Goal: Task Accomplishment & Management: Use online tool/utility

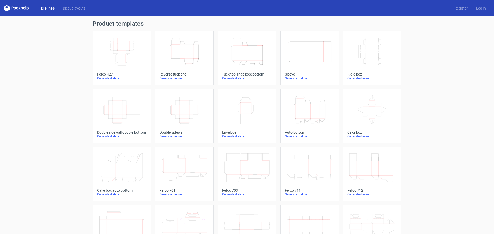
click at [303, 137] on div "Generate dieline" at bounding box center [310, 137] width 50 height 4
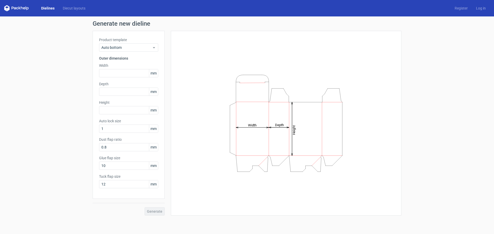
click at [152, 210] on div "Generate" at bounding box center [129, 207] width 72 height 17
click at [154, 211] on div "Generate" at bounding box center [129, 207] width 72 height 17
click at [136, 49] on span "Auto bottom" at bounding box center [126, 47] width 51 height 5
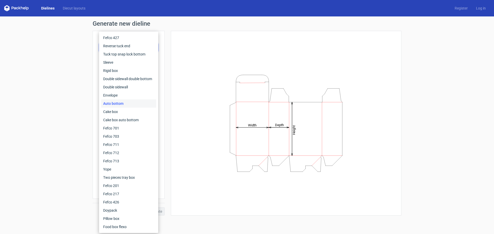
click at [120, 101] on div "Auto bottom" at bounding box center [128, 104] width 55 height 8
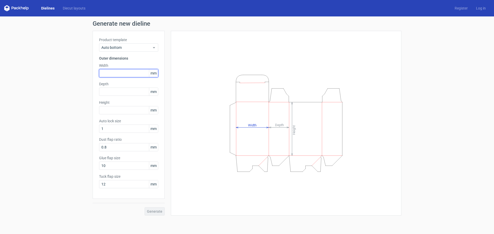
click at [142, 74] on input "text" at bounding box center [128, 73] width 59 height 8
type input "55"
type input "75"
type input "102"
click at [145, 208] on button "Generate" at bounding box center [155, 212] width 20 height 8
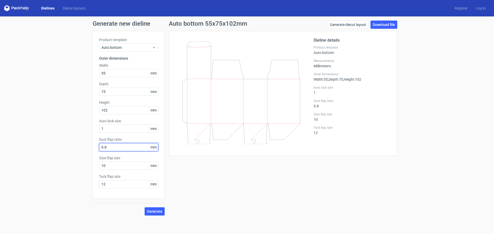
drag, startPoint x: 112, startPoint y: 149, endPoint x: 95, endPoint y: 150, distance: 17.0
click at [95, 150] on div "Product template Auto bottom Outer dimensions Width 55 mm Depth 75 mm Height 10…" at bounding box center [129, 115] width 72 height 168
type input "15"
click at [145, 208] on button "Generate" at bounding box center [155, 212] width 20 height 8
click at [386, 26] on link "Download file" at bounding box center [384, 25] width 27 height 8
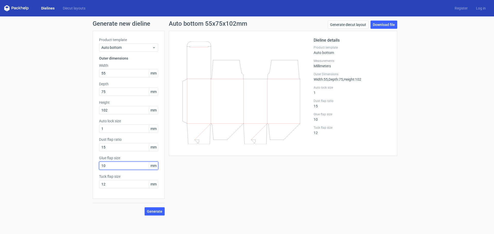
drag, startPoint x: 128, startPoint y: 163, endPoint x: 93, endPoint y: 163, distance: 35.0
click at [93, 163] on div "Product template Auto bottom Outer dimensions Width 55 mm Depth 75 mm Height 10…" at bounding box center [129, 115] width 72 height 168
type input "6"
type input "55"
type input "12"
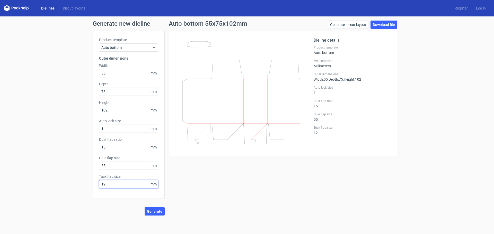
click at [145, 208] on button "Generate" at bounding box center [155, 212] width 20 height 8
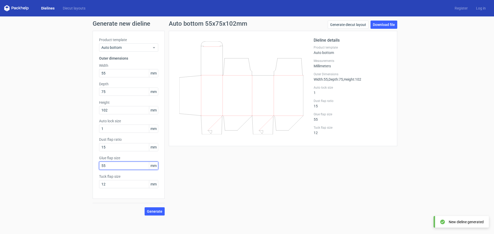
drag, startPoint x: 130, startPoint y: 165, endPoint x: 76, endPoint y: 155, distance: 55.2
click at [76, 155] on div "Generate new dieline Product template Auto bottom Outer dimensions Width 55 mm …" at bounding box center [247, 118] width 494 height 204
type input "12"
click at [145, 208] on button "Generate" at bounding box center [155, 212] width 20 height 8
drag, startPoint x: 112, startPoint y: 184, endPoint x: 78, endPoint y: 178, distance: 34.5
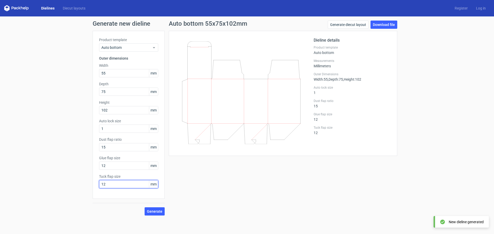
click at [78, 178] on div "Generate new dieline Product template Auto bottom Outer dimensions Width 55 mm …" at bounding box center [247, 118] width 494 height 204
click at [145, 208] on button "Generate" at bounding box center [155, 212] width 20 height 8
drag, startPoint x: 109, startPoint y: 186, endPoint x: 73, endPoint y: 180, distance: 36.5
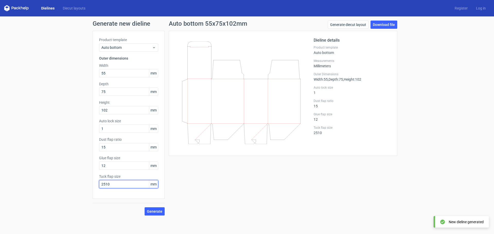
click at [73, 180] on div "Generate new dieline Product template Auto bottom Outer dimensions Width 55 mm …" at bounding box center [247, 118] width 494 height 204
type input "2"
click at [145, 208] on button "Generate" at bounding box center [155, 212] width 20 height 8
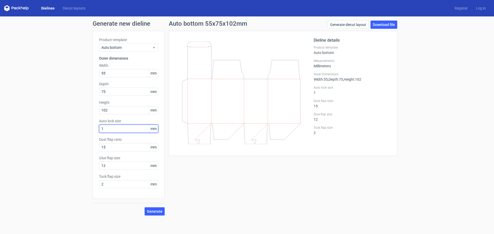
drag, startPoint x: 116, startPoint y: 127, endPoint x: 95, endPoint y: 129, distance: 20.2
click at [95, 129] on div "Product template Auto bottom Outer dimensions Width 55 mm Depth 75 mm Height 10…" at bounding box center [129, 115] width 72 height 168
type input "25"
click at [145, 208] on button "Generate" at bounding box center [155, 212] width 20 height 8
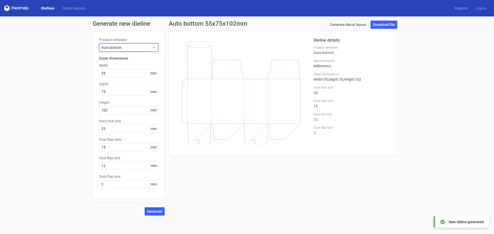
click at [128, 44] on div "Auto bottom" at bounding box center [128, 47] width 59 height 8
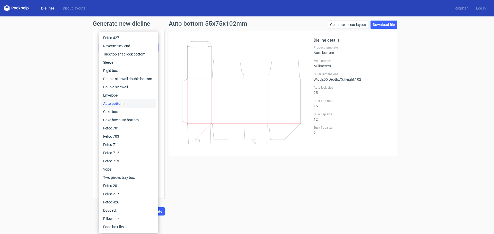
click at [68, 56] on div "Generate new dieline Product template Auto bottom Outer dimensions Width 55 mm …" at bounding box center [247, 118] width 494 height 204
